Goal: Ask a question: Seek information or help from site administrators or community

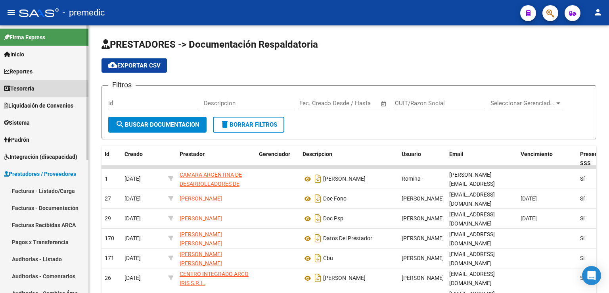
click at [26, 82] on link "Tesorería" at bounding box center [44, 88] width 88 height 17
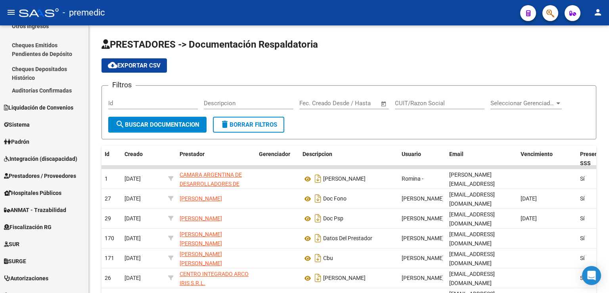
scroll to position [119, 0]
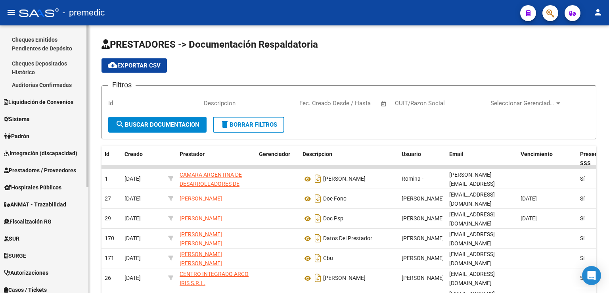
click at [39, 150] on span "Integración (discapacidad)" at bounding box center [40, 153] width 73 height 9
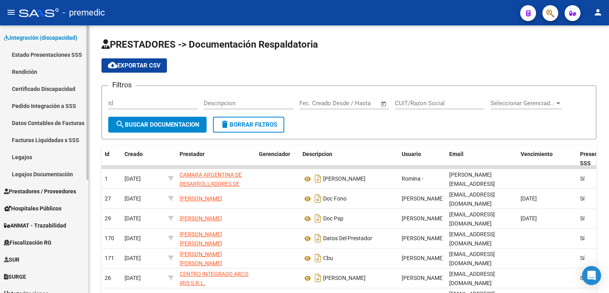
click at [46, 54] on link "Estado Presentaciones SSS" at bounding box center [44, 54] width 88 height 17
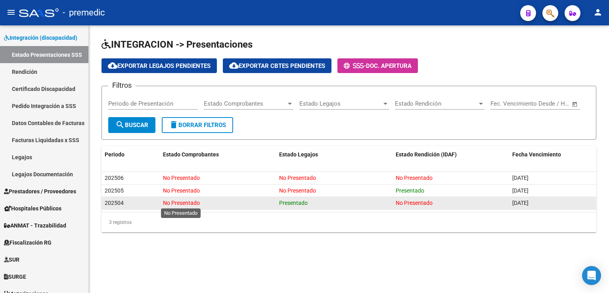
click at [190, 203] on span "No Presentado" at bounding box center [181, 202] width 37 height 6
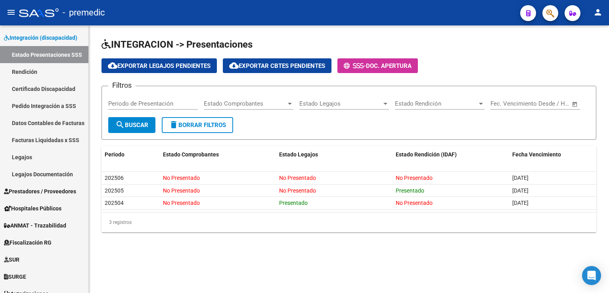
click at [207, 224] on div "3 registros" at bounding box center [349, 222] width 495 height 20
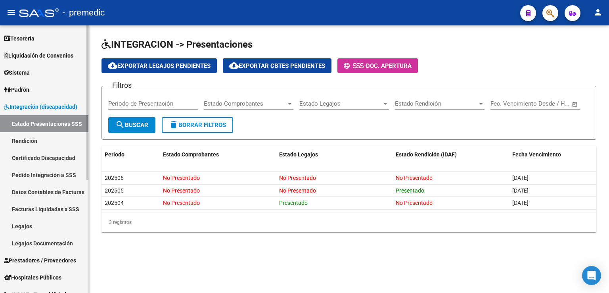
scroll to position [40, 0]
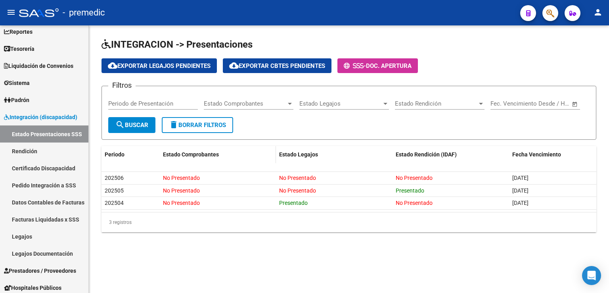
click at [192, 152] on span "Estado Comprobantes" at bounding box center [191, 154] width 56 height 6
click at [116, 153] on span "Periodo" at bounding box center [115, 154] width 20 height 6
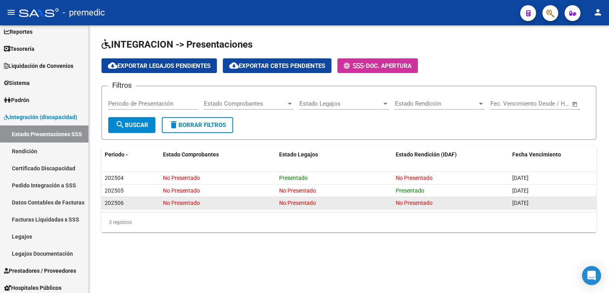
drag, startPoint x: 105, startPoint y: 202, endPoint x: 202, endPoint y: 202, distance: 96.8
click at [202, 202] on div "202506 No Presentado No Presentado No Presentado [DATE]" at bounding box center [349, 203] width 495 height 13
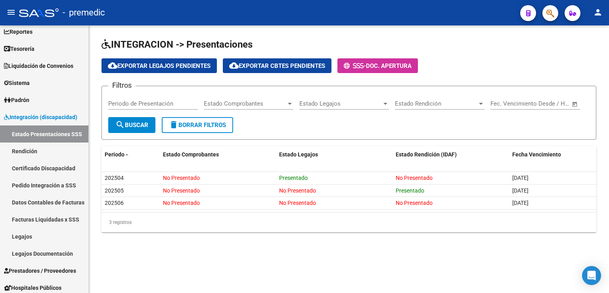
click at [194, 241] on div "INTEGRACION -> Presentaciones cloud_download Exportar Legajos Pendientes cloud_…" at bounding box center [349, 141] width 520 height 232
click at [596, 271] on div "Open Intercom Messenger" at bounding box center [591, 275] width 21 height 21
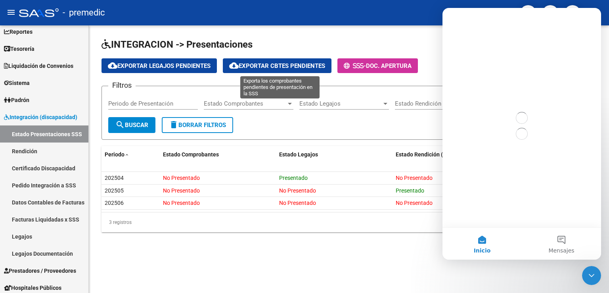
scroll to position [0, 0]
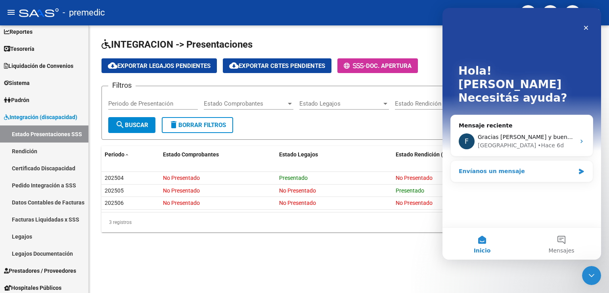
click at [504, 167] on div "Envíanos un mensaje" at bounding box center [517, 171] width 116 height 8
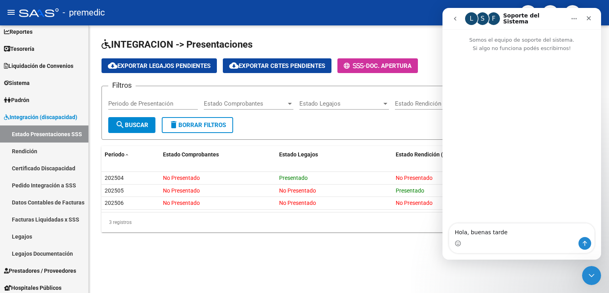
type textarea "Hola, buenas tardes"
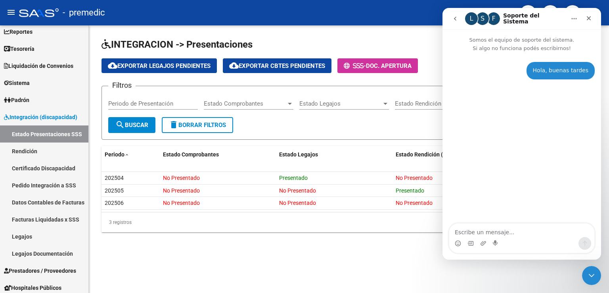
click at [485, 232] on textarea "Escribe un mensaje..." at bounding box center [521, 229] width 145 height 13
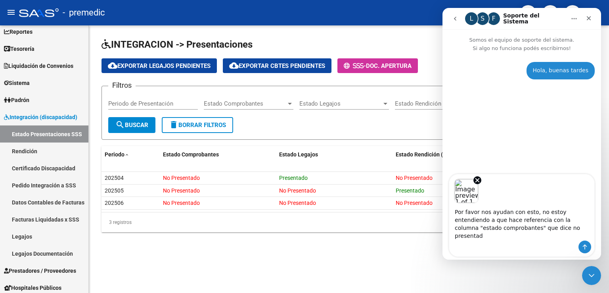
type textarea "Por favor nos ayudan con esto, no estoy entendiendo a que hace referencia con l…"
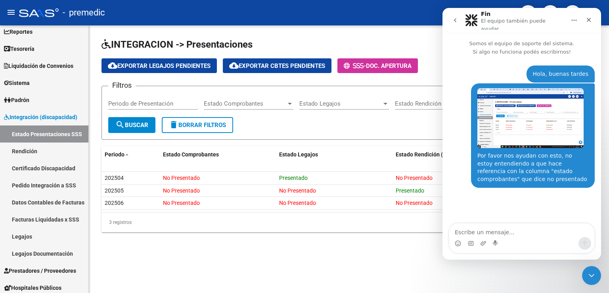
click at [282, 254] on div "INTEGRACION -> Presentaciones cloud_download Exportar Legajos Pendientes cloud_…" at bounding box center [349, 141] width 520 height 232
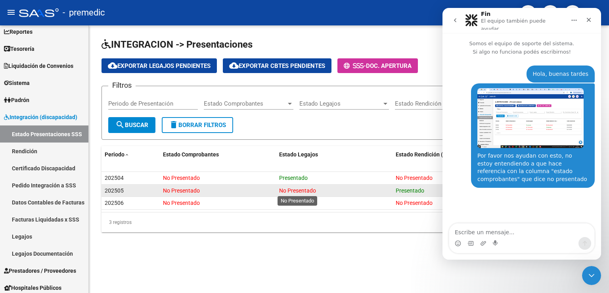
click at [300, 189] on span "No Presentado" at bounding box center [297, 190] width 37 height 6
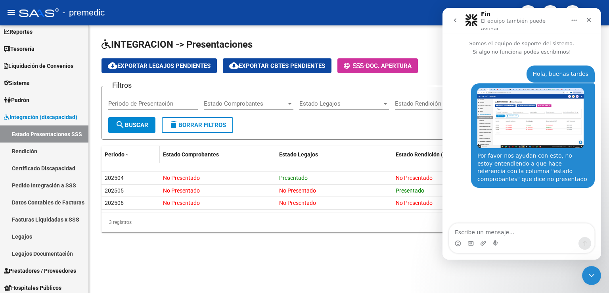
click at [115, 151] on span "Periodo" at bounding box center [115, 154] width 20 height 6
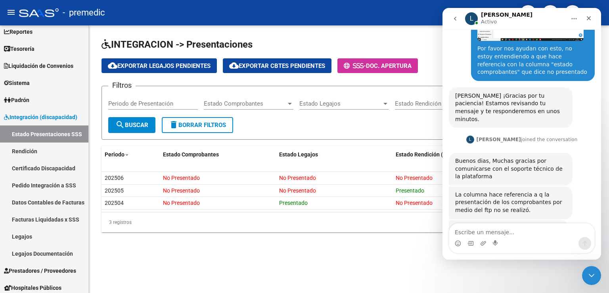
scroll to position [126, 0]
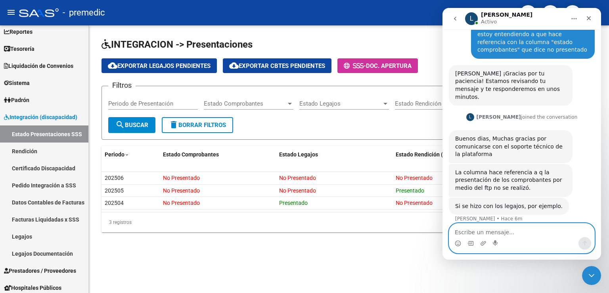
click at [478, 234] on textarea "Escribe un mensaje..." at bounding box center [521, 229] width 145 height 13
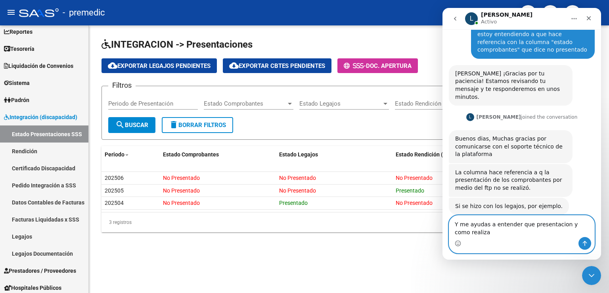
scroll to position [134, 0]
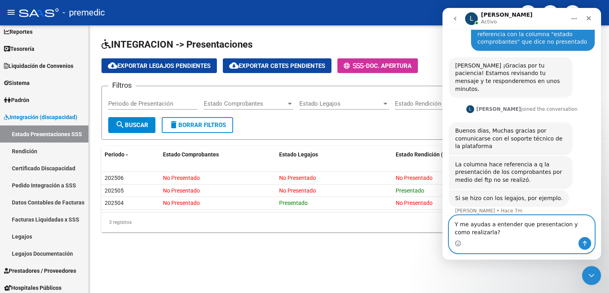
drag, startPoint x: 527, startPoint y: 226, endPoint x: 556, endPoint y: 227, distance: 29.8
click at [556, 227] on textarea "Y me ayudas a entender que presentacion y como realizarla?" at bounding box center [521, 225] width 145 height 21
type textarea "Y me ayudas a entender que se debe presentar y como realizarla?"
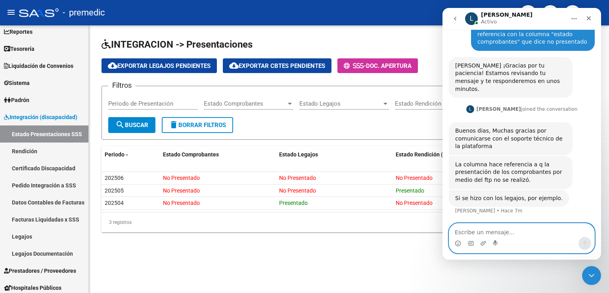
scroll to position [157, 0]
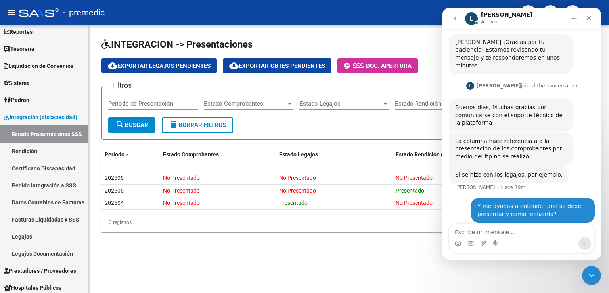
click at [376, 260] on mat-sidenav-content "INTEGRACION -> Presentaciones cloud_download Exportar Legajos Pendientes cloud_…" at bounding box center [349, 158] width 520 height 267
click at [570, 18] on button "Inicio" at bounding box center [574, 18] width 15 height 15
click at [409, 253] on div "INTEGRACION -> Presentaciones cloud_download Exportar Legajos Pendientes cloud_…" at bounding box center [349, 141] width 520 height 232
click at [453, 17] on icon "go back" at bounding box center [455, 18] width 6 height 6
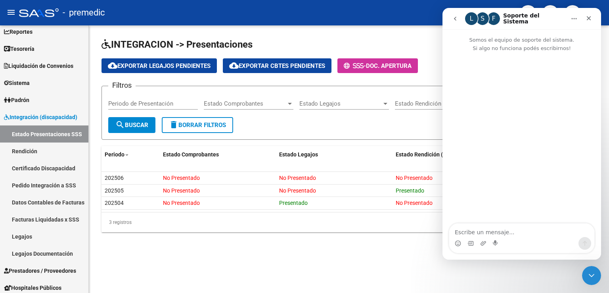
scroll to position [0, 0]
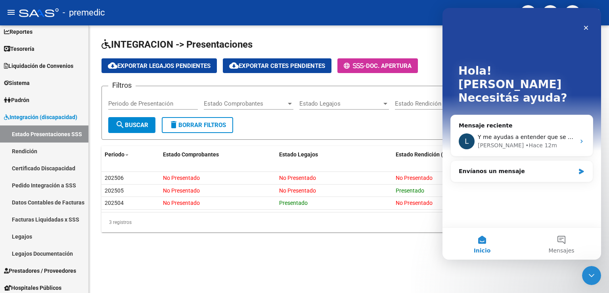
click at [395, 156] on datatable-header-cell "Estado Rendición (IDAF)" at bounding box center [451, 154] width 117 height 17
click at [586, 275] on icon "Cerrar Intercom Messenger" at bounding box center [591, 274] width 10 height 10
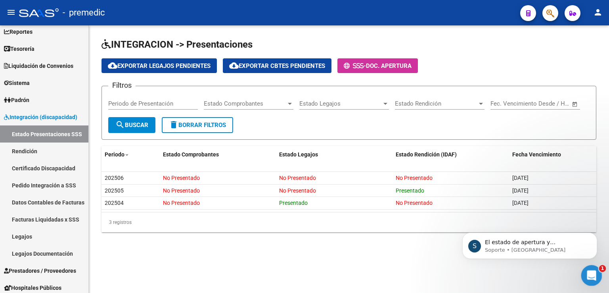
click at [588, 270] on icon "Abrir Intercom Messenger" at bounding box center [590, 274] width 13 height 13
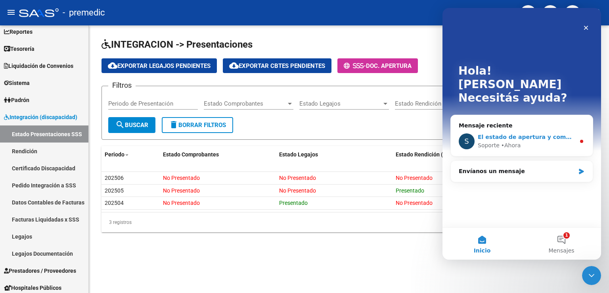
click at [501, 141] on div "• [GEOGRAPHIC_DATA]" at bounding box center [511, 145] width 20 height 8
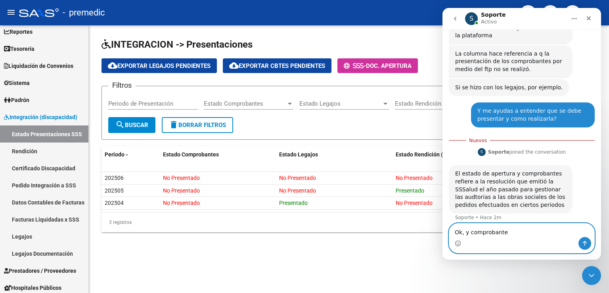
scroll to position [274, 0]
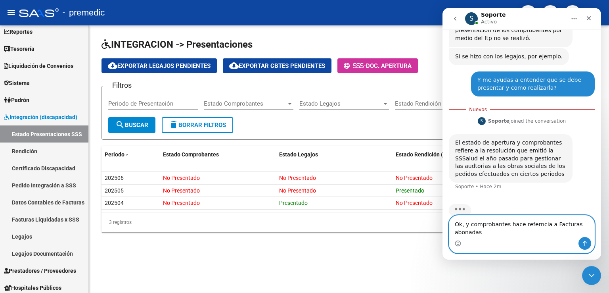
type textarea "Ok, y comprobantes hace referncia a Facturas abonadas?"
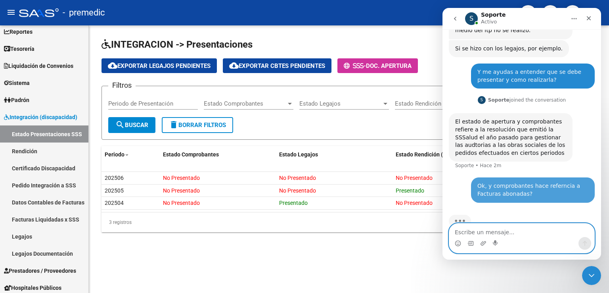
scroll to position [292, 0]
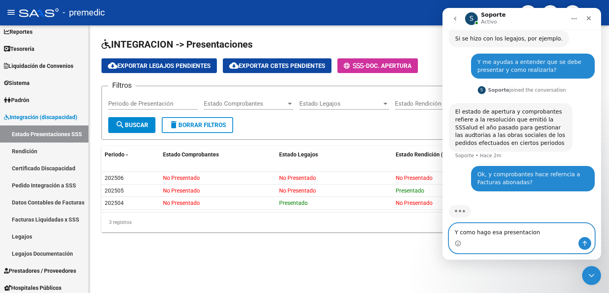
type textarea "Y como hago esa presentacion?"
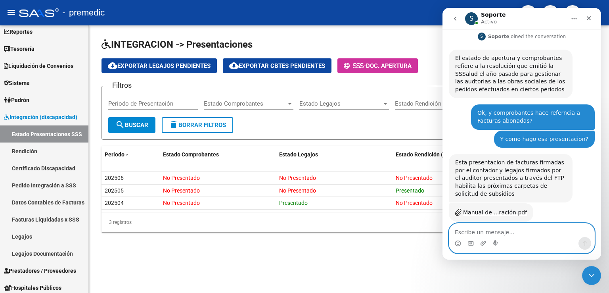
scroll to position [376, 0]
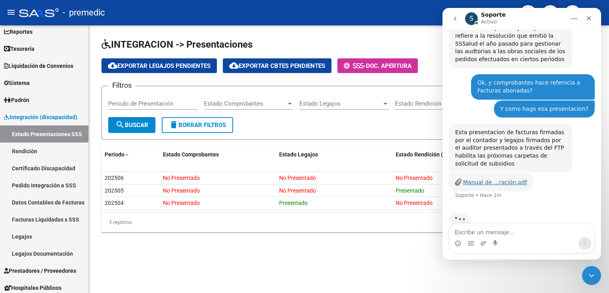
click at [492, 178] on div "Manual de ...ración.pdf" at bounding box center [495, 182] width 64 height 8
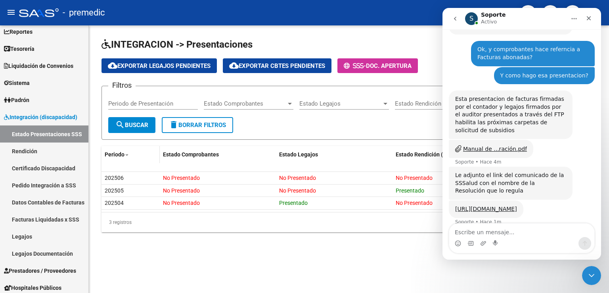
scroll to position [413, 0]
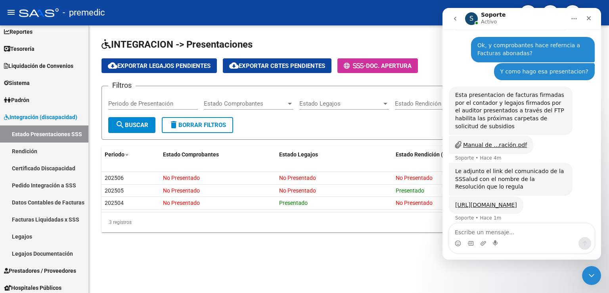
click at [320, 39] on h1 "INTEGRACION -> Presentaciones" at bounding box center [349, 45] width 495 height 14
click at [153, 102] on input "Periodo de Presentación" at bounding box center [153, 103] width 90 height 7
click at [260, 102] on span "Estado Comprobantes" at bounding box center [245, 103] width 82 height 7
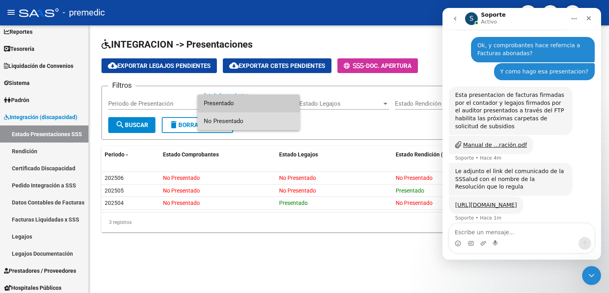
click at [230, 121] on span "No Presentado" at bounding box center [249, 121] width 90 height 18
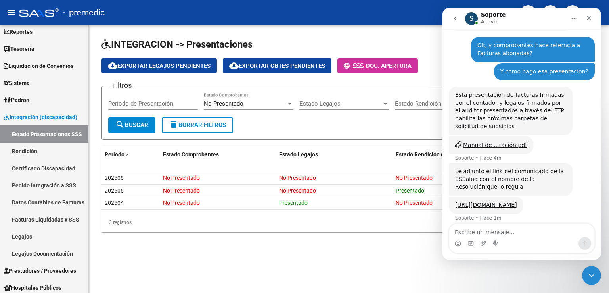
click at [340, 262] on mat-sidenav-content "INTEGRACION -> Presentaciones cloud_download Exportar Legajos Pendientes cloud_…" at bounding box center [349, 158] width 520 height 267
click at [593, 272] on icon "Cerrar Intercom Messenger" at bounding box center [591, 273] width 6 height 3
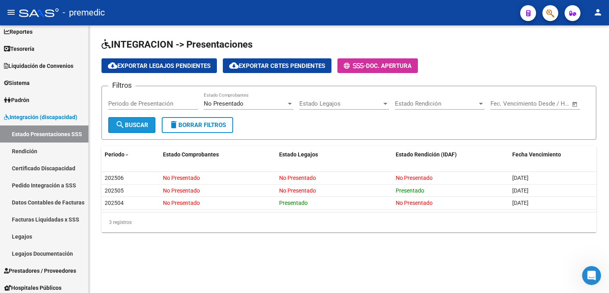
click at [124, 122] on mat-icon "search" at bounding box center [120, 125] width 10 height 10
click at [149, 98] on div "Periodo de Presentación" at bounding box center [153, 100] width 90 height 17
type input "202504"
